Goal: Task Accomplishment & Management: Manage account settings

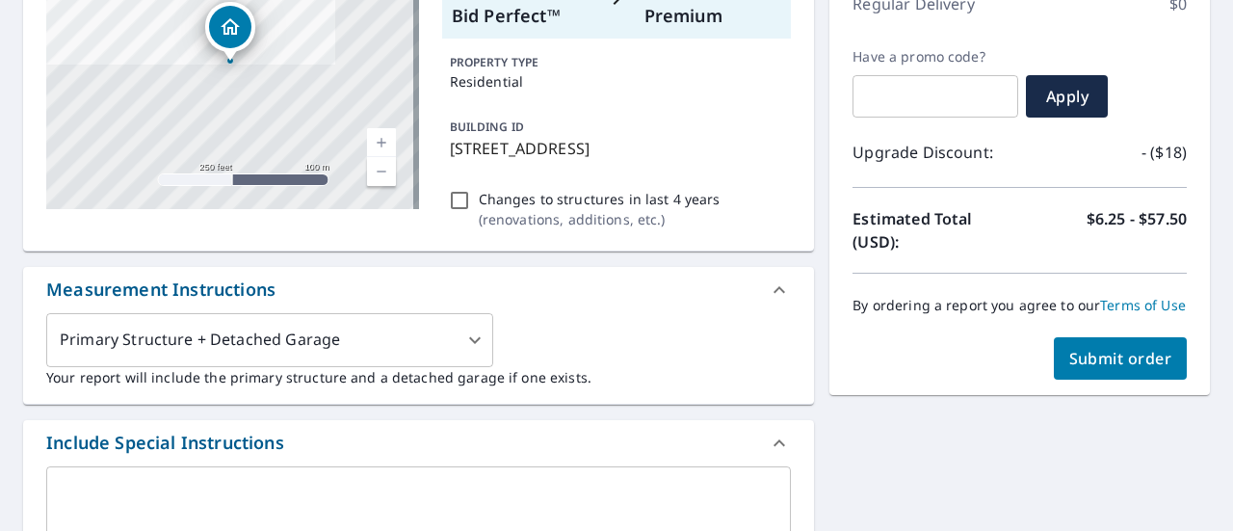
scroll to position [385, 0]
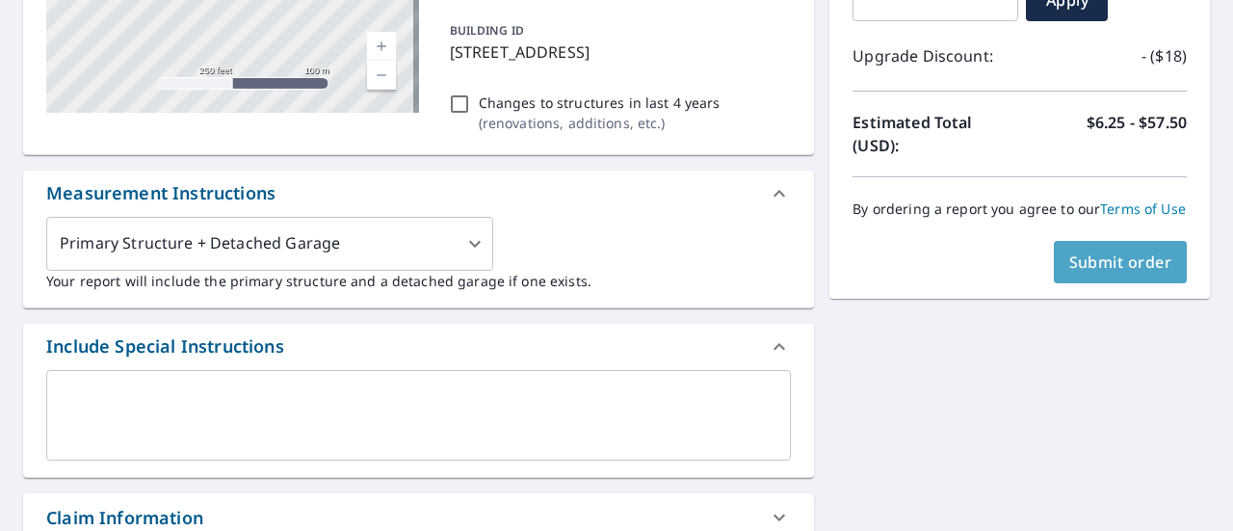
click at [1106, 273] on span "Submit order" at bounding box center [1120, 261] width 103 height 21
checkbox input "true"
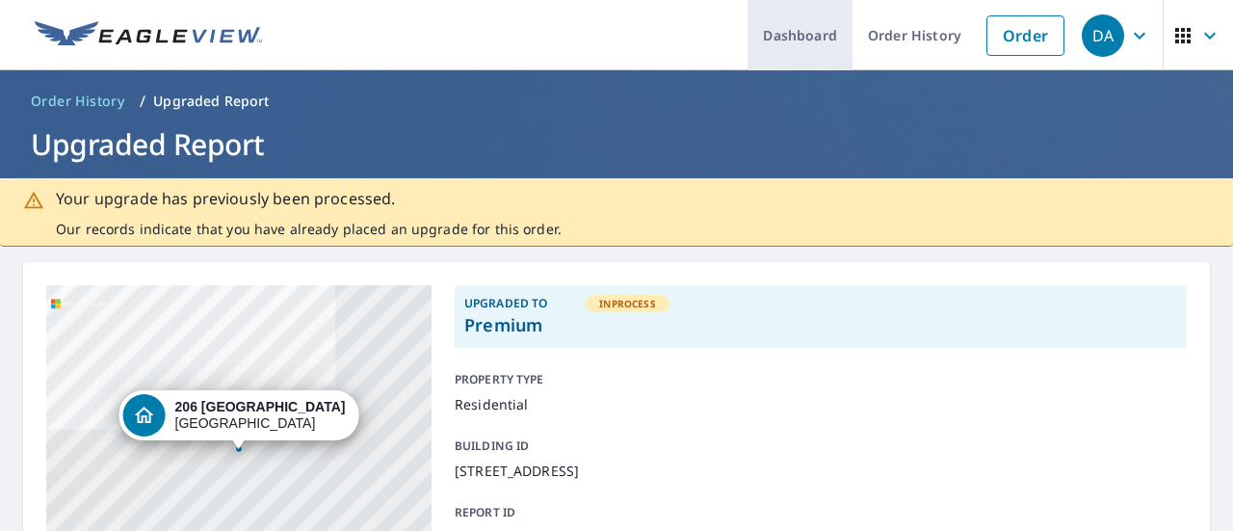
click at [811, 39] on link "Dashboard" at bounding box center [800, 35] width 105 height 70
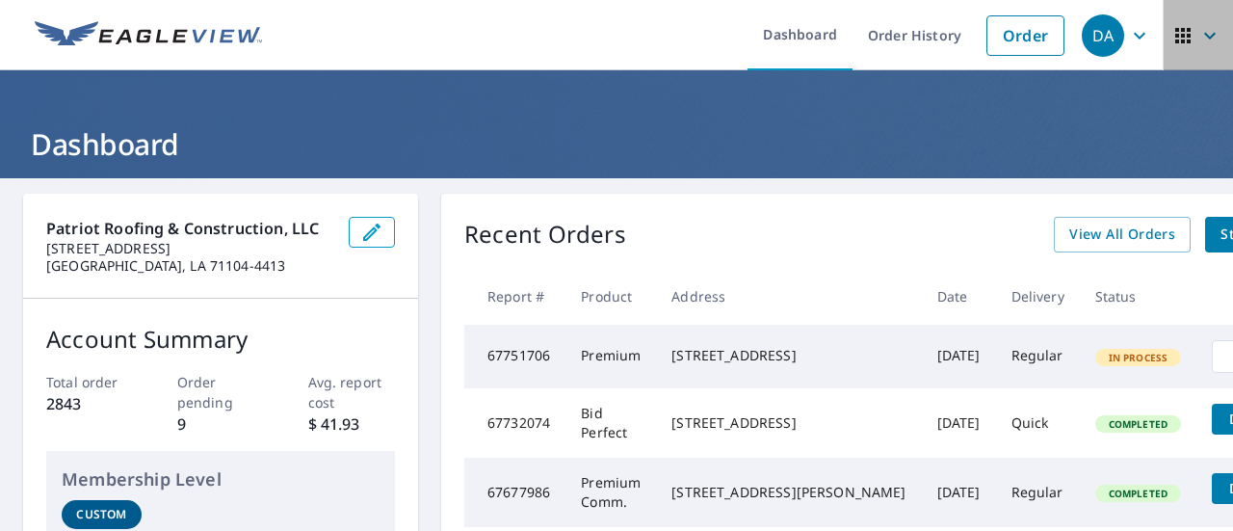
click at [1175, 39] on icon "button" at bounding box center [1182, 35] width 15 height 15
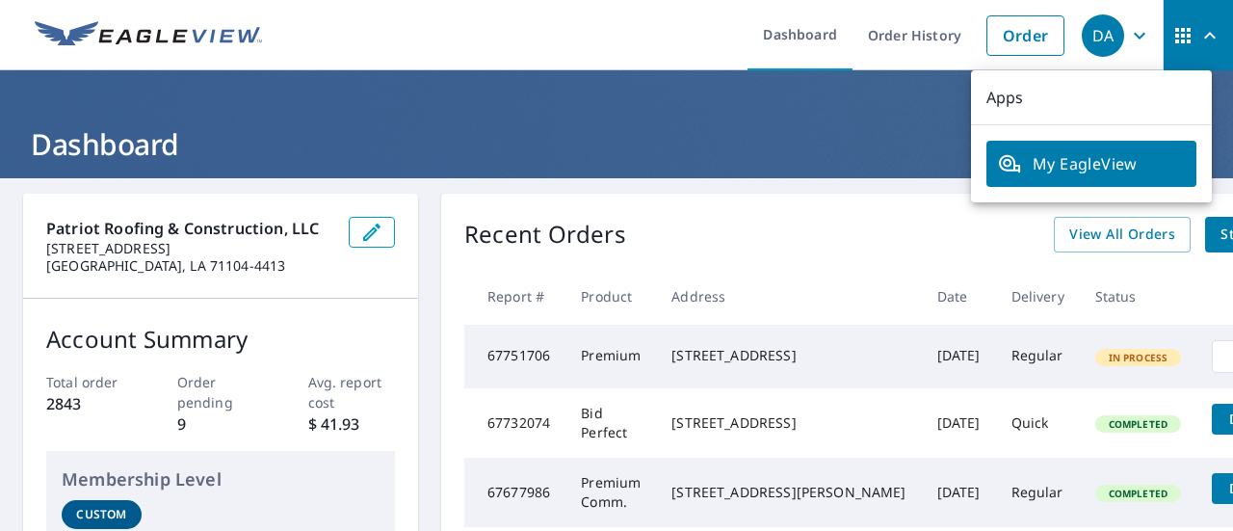
click at [1128, 38] on icon "button" at bounding box center [1139, 35] width 23 height 23
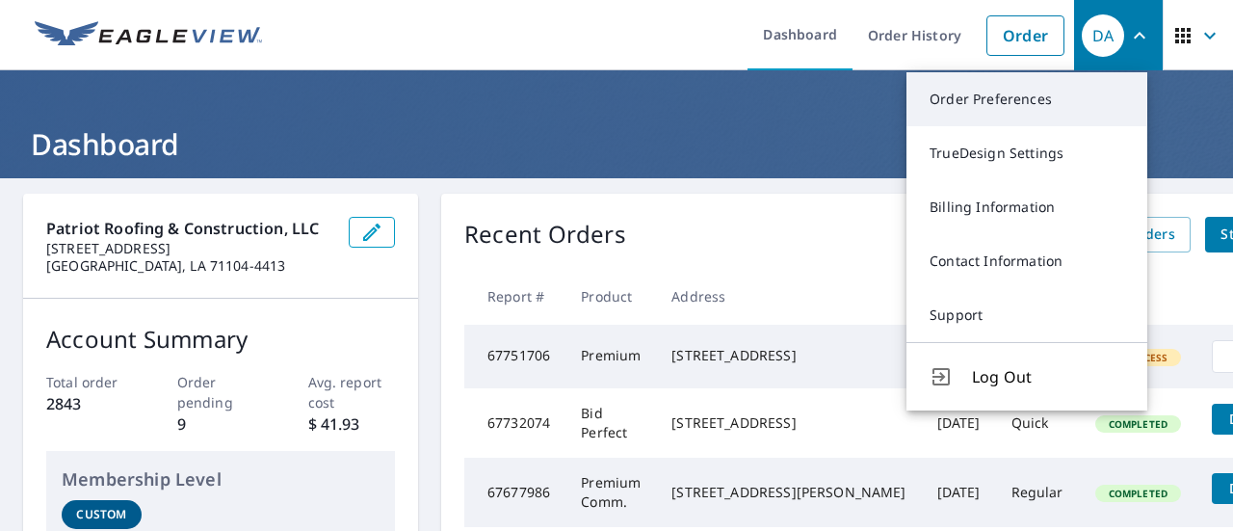
click at [1041, 101] on link "Order Preferences" at bounding box center [1026, 99] width 241 height 54
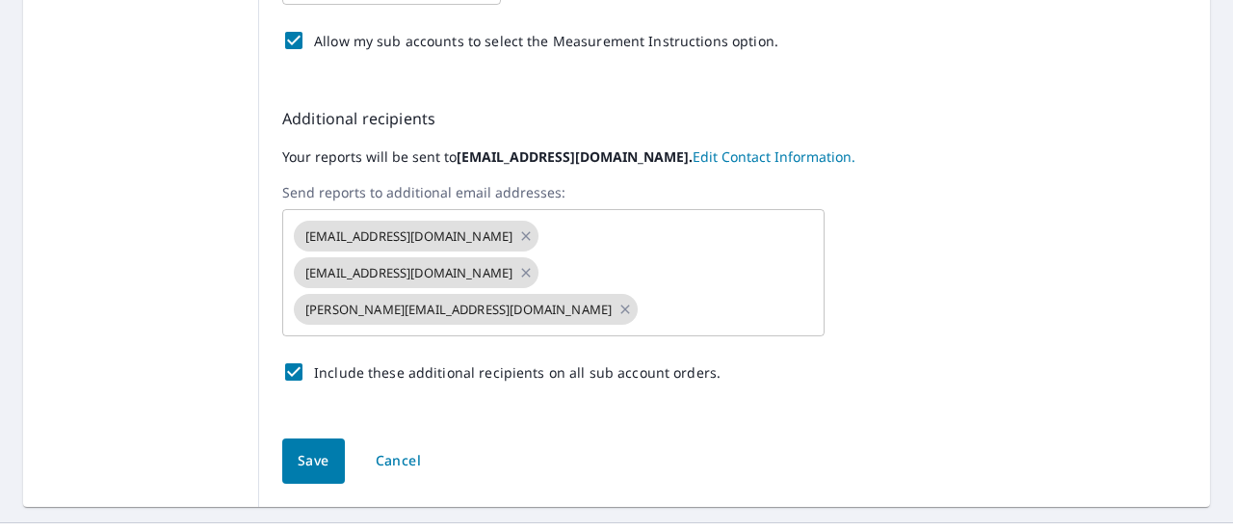
scroll to position [965, 0]
click at [617, 298] on icon at bounding box center [624, 308] width 15 height 21
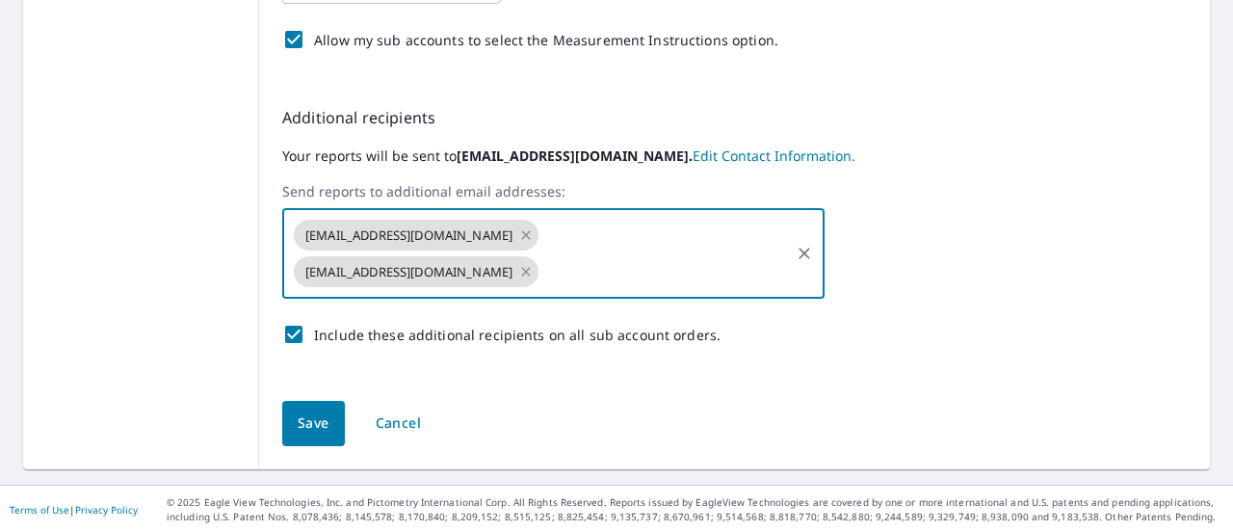
click at [541, 269] on input "text" at bounding box center [664, 271] width 246 height 37
type input "[PERSON_NAME][EMAIL_ADDRESS][DOMAIN_NAME]"
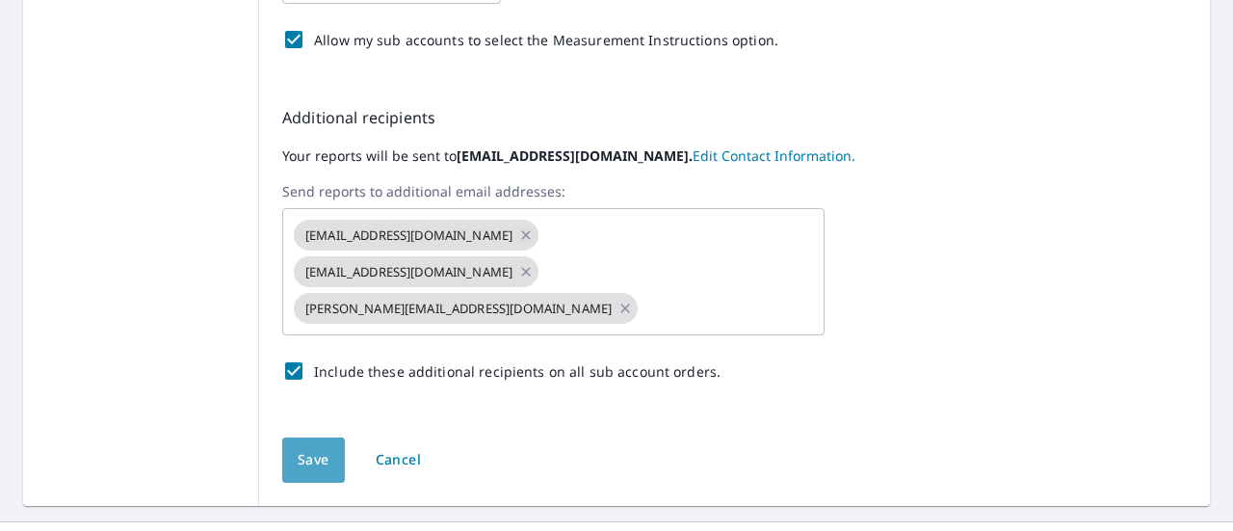
click at [300, 448] on span "Save" at bounding box center [314, 460] width 32 height 24
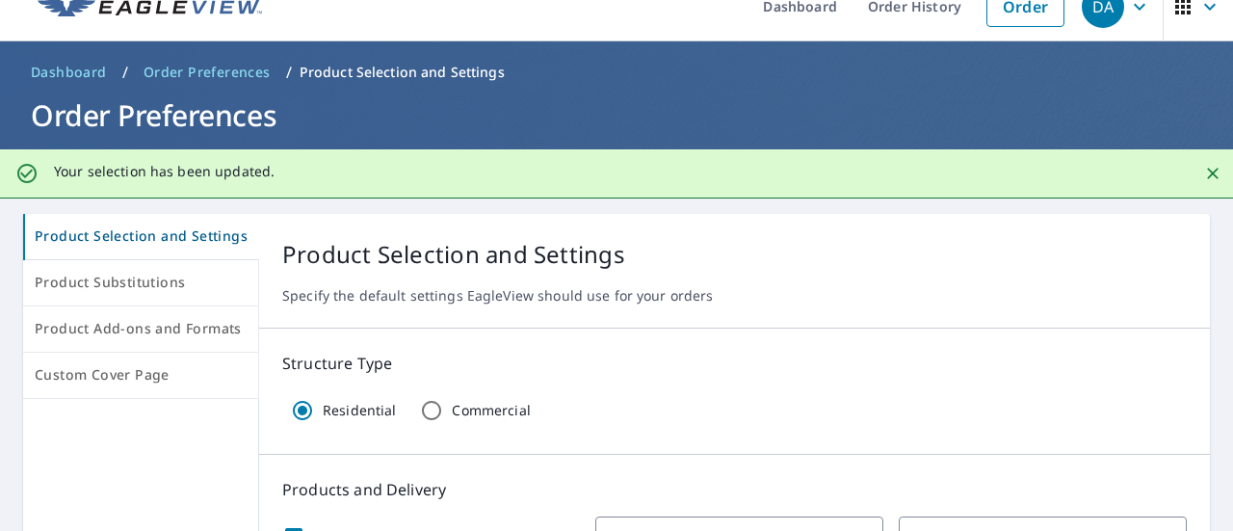
scroll to position [0, 0]
